Goal: Contribute content: Contribute content

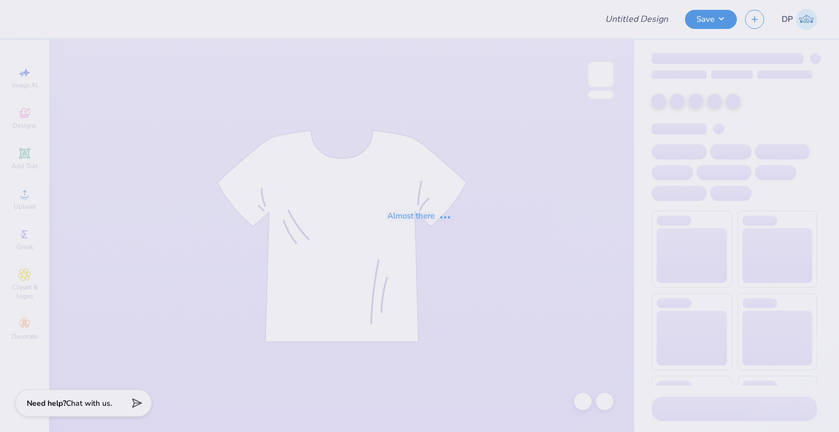
type input "Chi Omega Merch"
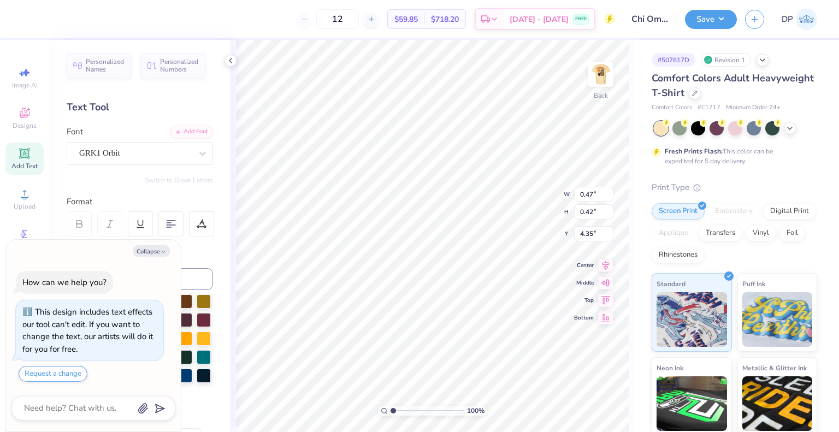
type textarea "x"
type input "3.00581987268405"
type textarea "x"
type input "3.00581987268405"
type textarea "x"
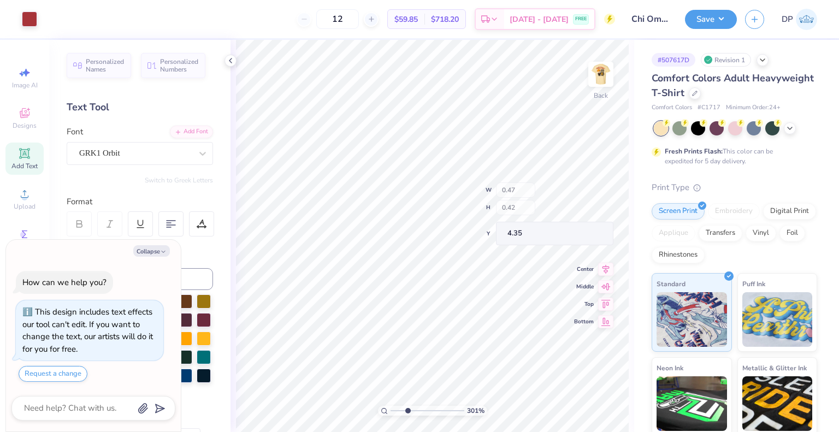
type input "3.00581987268405"
type textarea "x"
type input "3.00581987268405"
type textarea "x"
type input "3.00581987268405"
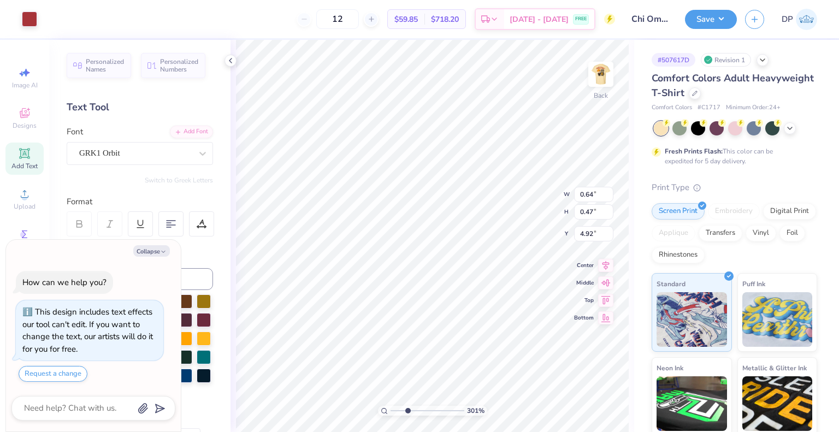
type textarea "x"
type input "3.00581987268405"
type textarea "x"
type input "3.00581987268405"
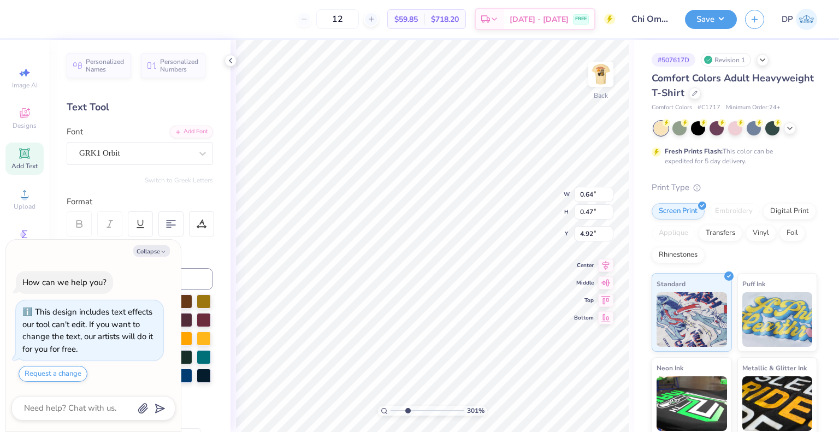
type textarea "x"
type input "3.00581987268405"
type textarea "x"
type input "3.00581987268405"
type textarea "x"
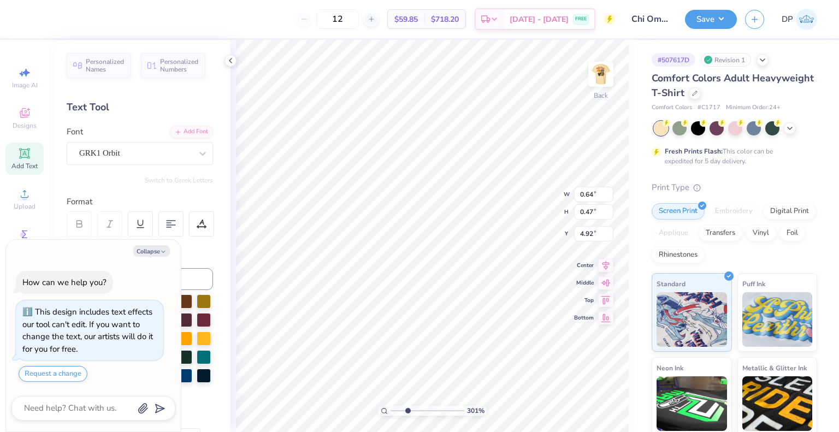
type input "3.00581987268405"
type textarea "x"
type input "3.00581987268405"
type textarea "x"
type input "3.00581987268405"
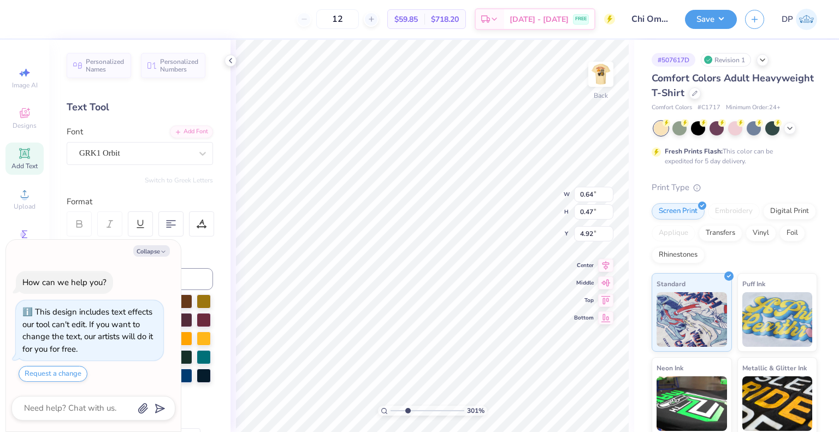
type textarea "x"
type input "3.00581987268405"
type input "0.47"
type input "0.42"
type input "4.35"
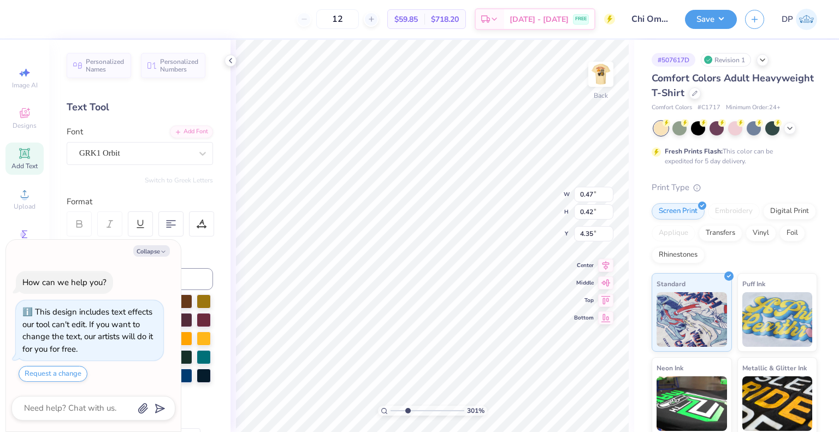
type textarea "x"
type input "3.00581987268405"
type textarea "x"
type input "3.00581987268405"
type textarea "x"
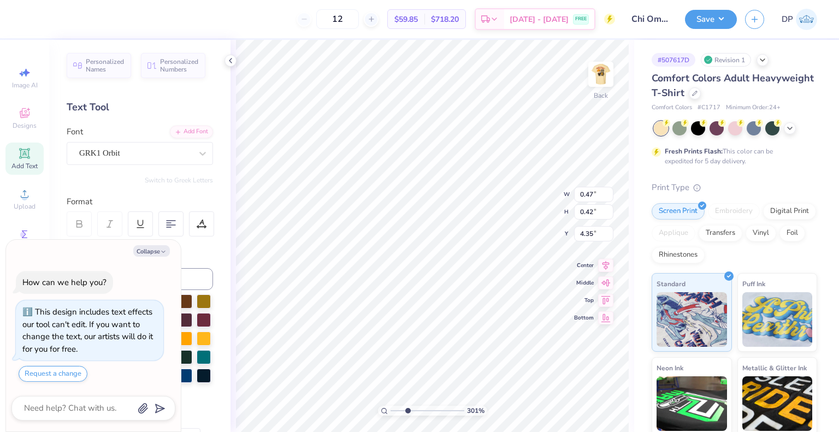
type input "3.00581987268405"
type textarea "x"
type input "3.00581987268405"
type textarea "C"
type textarea "x"
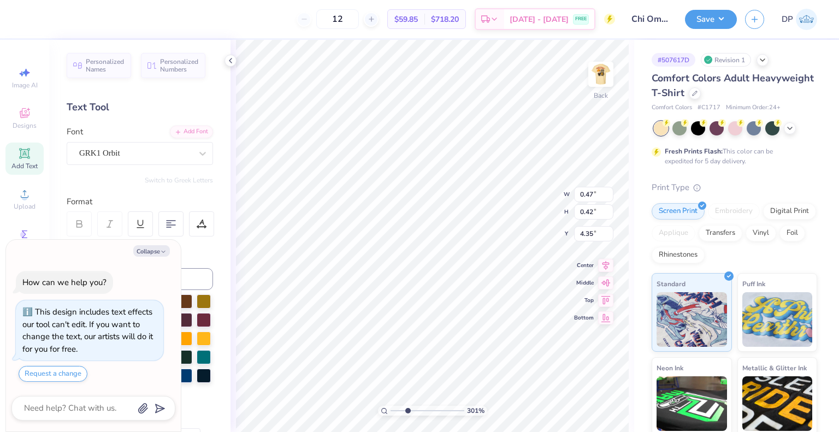
type input "3.00581987268405"
paste textarea "ATW"
type textarea "x"
type input "3.00581987268405"
type textarea "CATW"
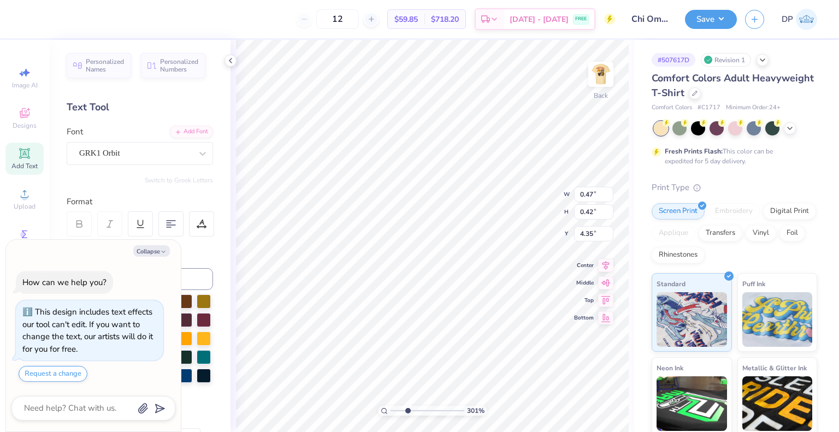
scroll to position [9, 2]
type textarea "x"
type input "3.00581987268405"
type textarea "CAW"
type textarea "x"
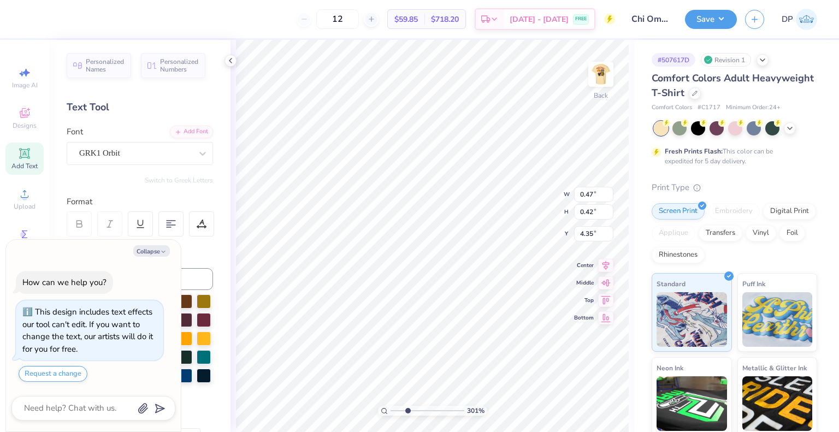
type input "3.00581987268405"
type textarea "CW"
type textarea "x"
type input "3.00581987268405"
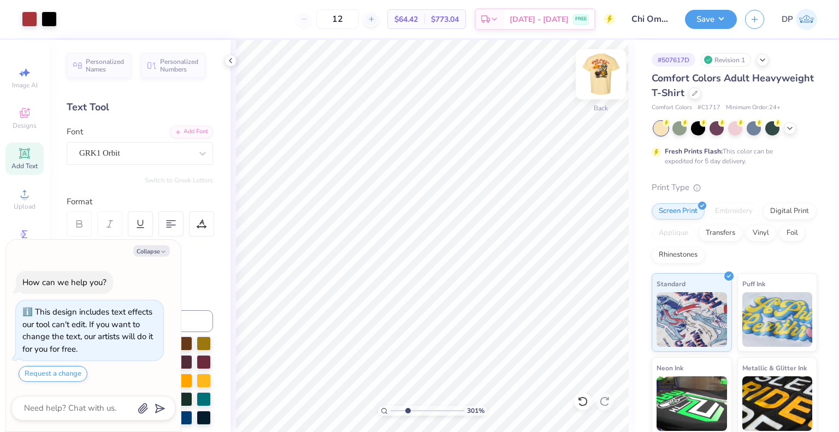
click at [609, 80] on img at bounding box center [601, 74] width 44 height 44
type textarea "x"
type input "3.00581987268405"
type textarea "x"
type input "3.00581987268405"
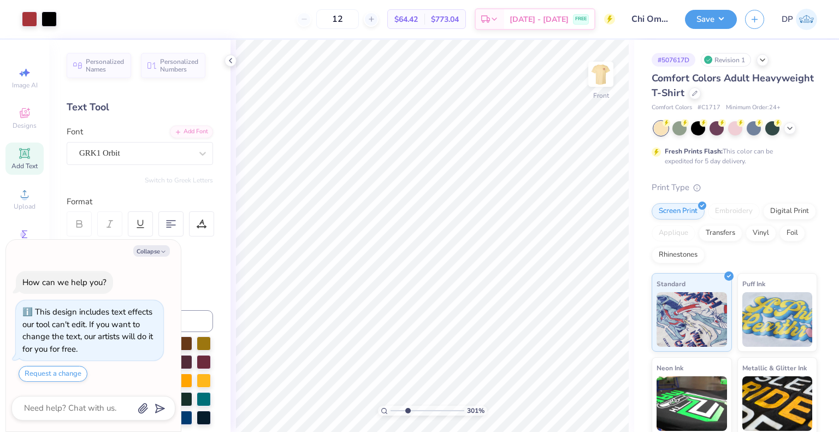
type textarea "x"
type input "3.00581987268405"
type textarea "x"
type input "1.64913377760655"
type textarea "x"
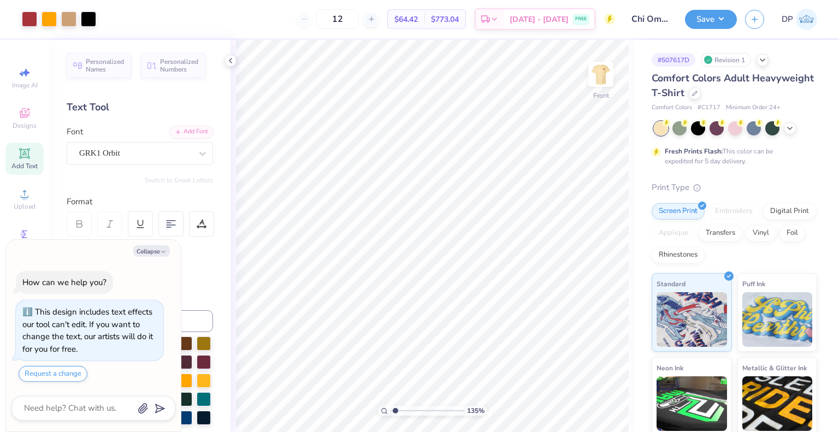
type input "1.49212329151837"
type textarea "x"
type input "1.49212329151837"
type textarea "x"
type input "2.46071092039642"
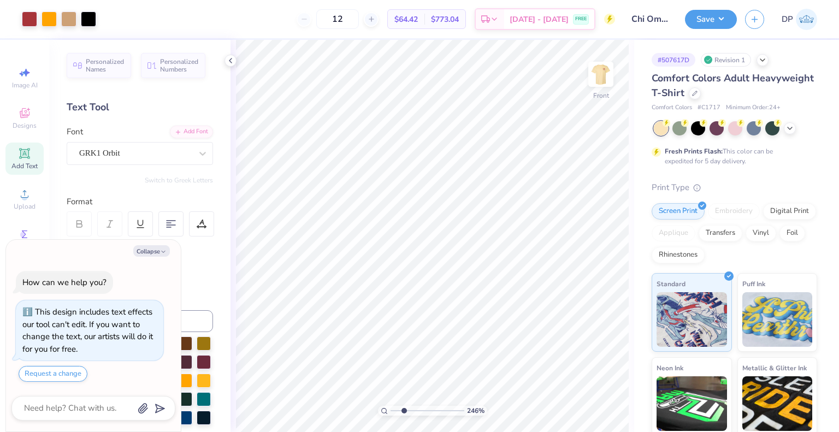
type textarea "x"
type input "2.46071092039642"
type textarea "x"
type input "2.46071092039642"
type textarea "x"
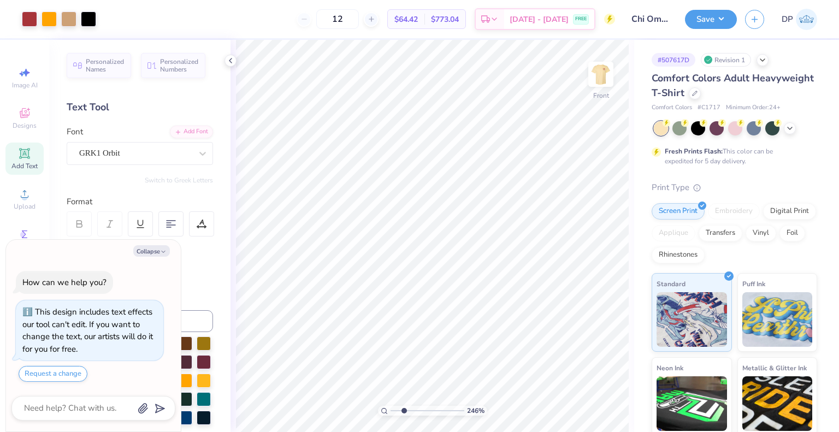
type input "2.46071092039642"
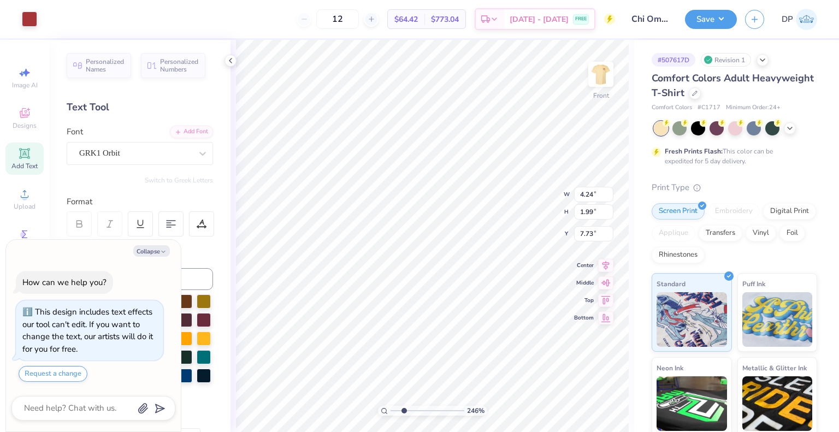
type textarea "x"
type input "2.46071092039642"
type textarea "x"
type input "2.46071092039642"
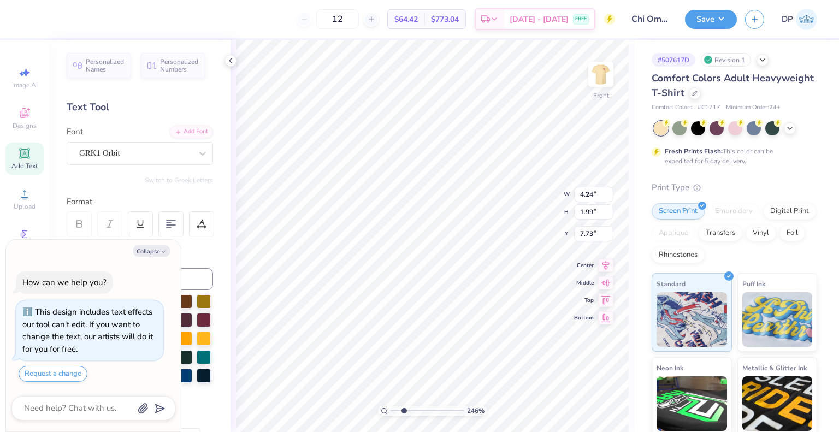
type textarea "x"
type input "2.46071092039642"
type textarea "x"
type input "2.46071092039642"
type textarea "x"
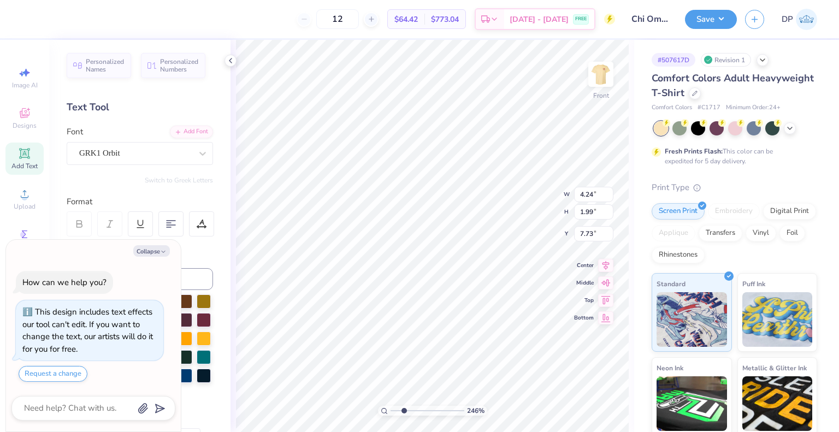
type input "2.46071092039642"
type textarea "x"
type input "2.46071092039642"
type textarea "x"
type input "2.46071092039642"
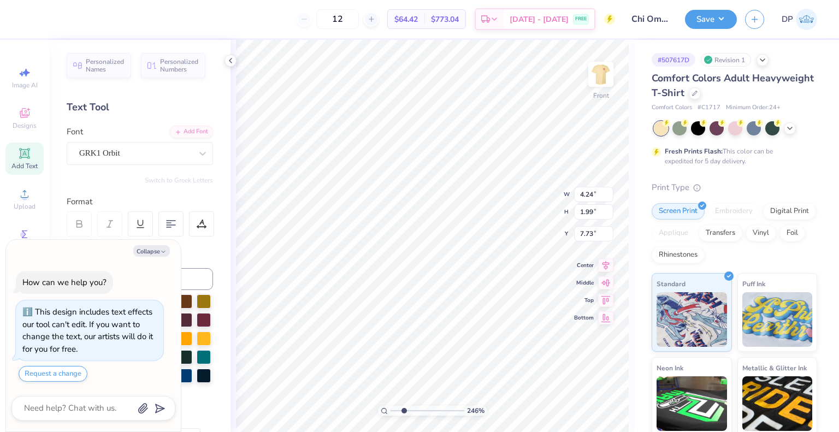
paste textarea "ATW"
type textarea "x"
type input "2.46071092039642"
type textarea "SCATW ATW"
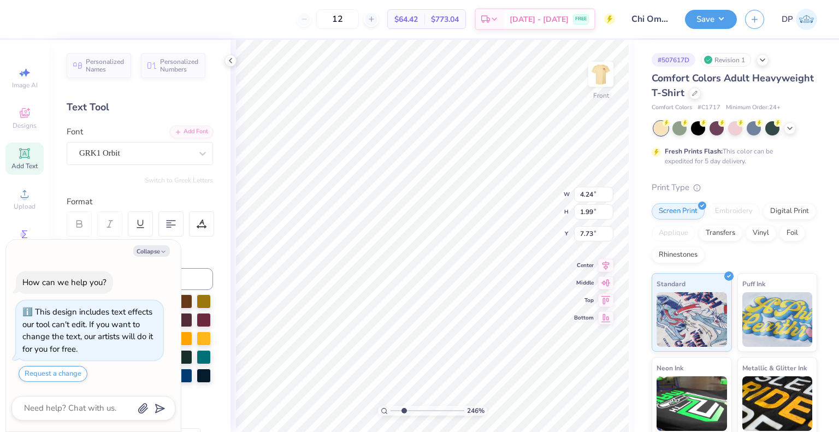
type textarea "x"
type input "2.46071092039642"
type textarea "x"
type input "2.46071092039642"
type textarea "SCAW ATW"
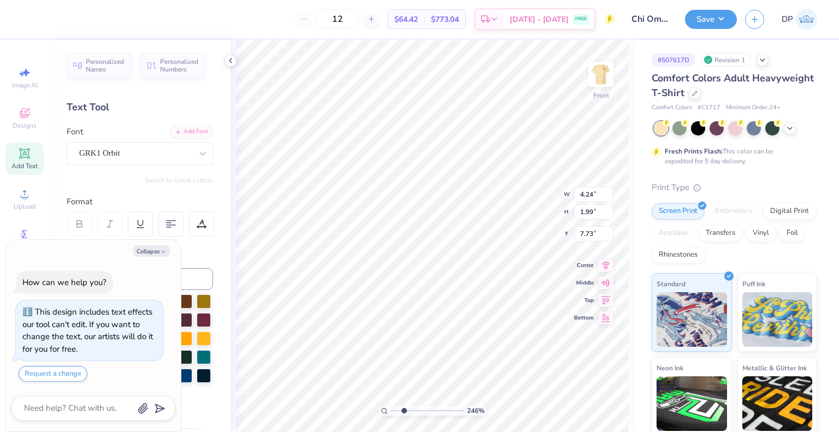
type textarea "x"
type input "2.46071092039642"
type textarea "SCW ATW"
type textarea "x"
type input "2.46071092039642"
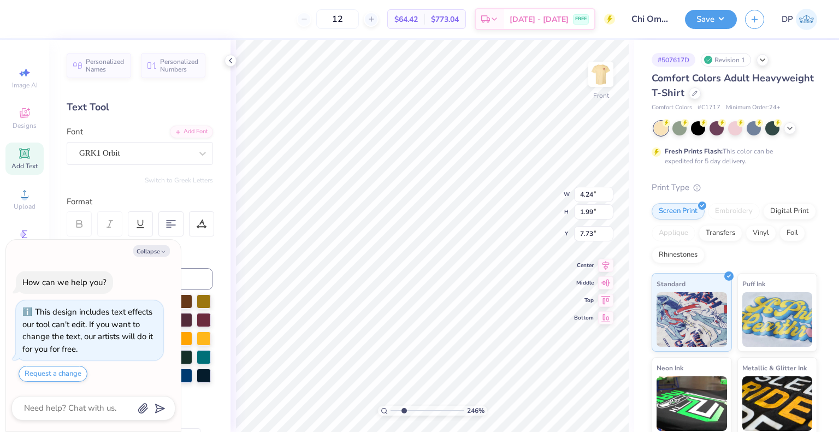
scroll to position [9, 1]
type textarea "x"
type input "2.46071092039642"
type textarea "CW ATW"
type textarea "x"
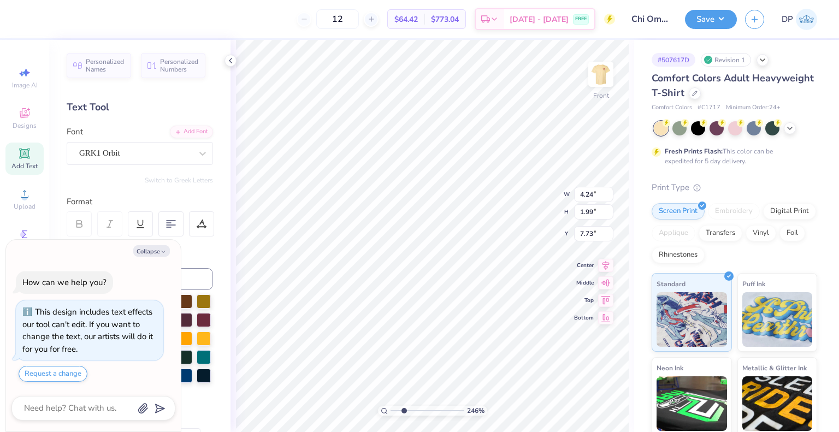
type input "2.46071092039642"
type input "12.50"
type input "13.44"
type input "3.00"
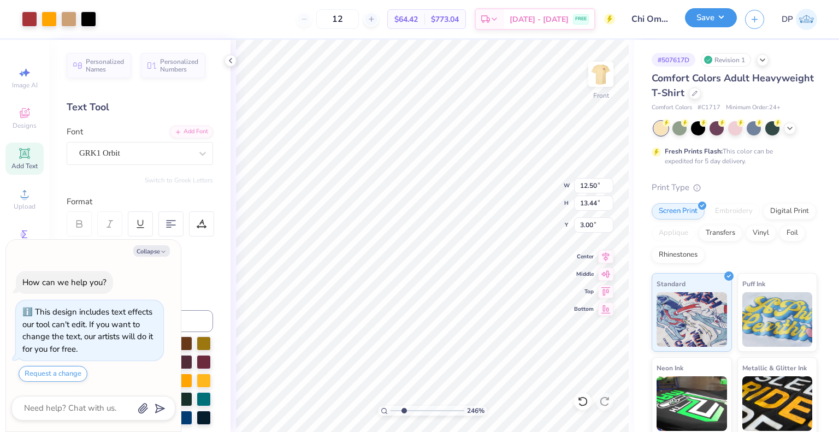
click at [718, 20] on button "Save" at bounding box center [711, 17] width 52 height 19
type textarea "x"
type input "2.46071092039642"
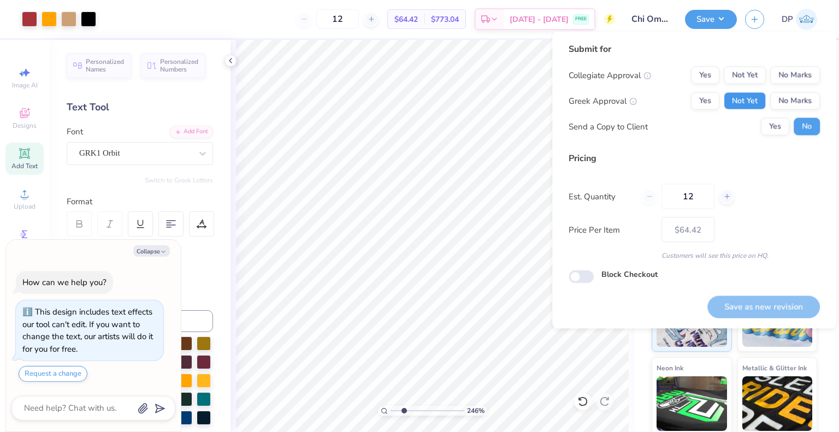
click at [738, 93] on button "Not Yet" at bounding box center [745, 100] width 42 height 17
click at [767, 126] on button "Yes" at bounding box center [775, 126] width 28 height 17
type textarea "x"
type input "2.46071092039642"
click at [752, 82] on button "Not Yet" at bounding box center [745, 75] width 42 height 17
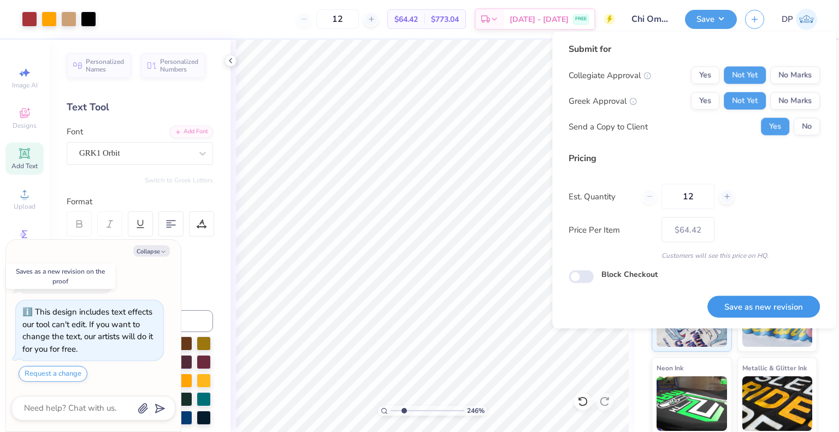
click at [728, 306] on button "Save as new revision" at bounding box center [763, 307] width 113 height 22
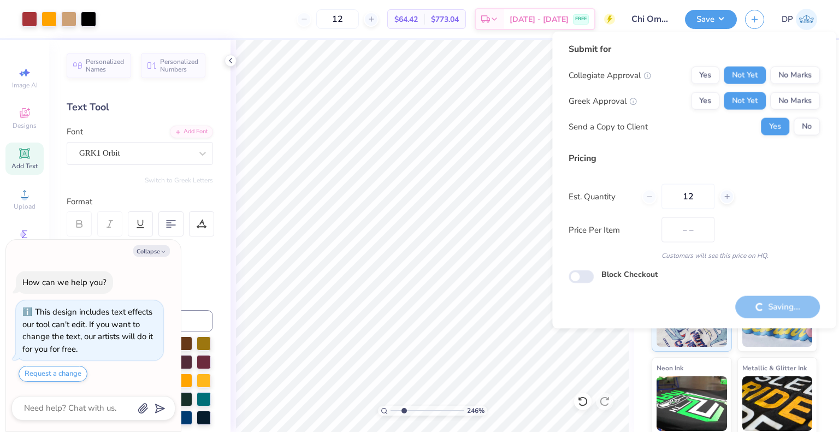
type input "$64.42"
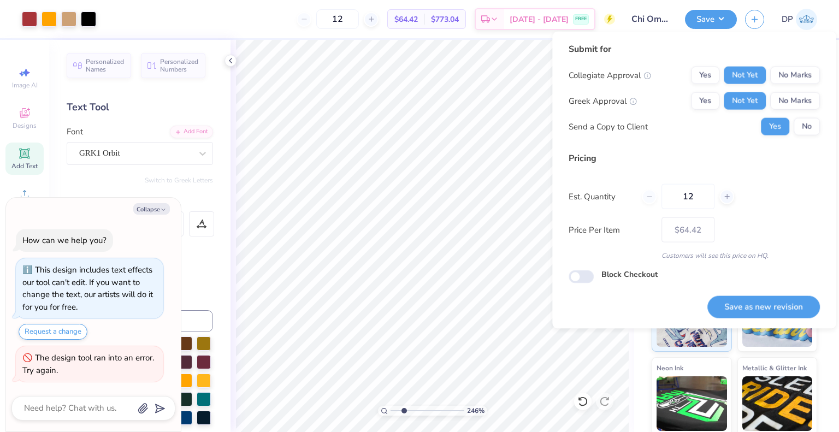
type textarea "x"
